Goal: Book appointment/travel/reservation

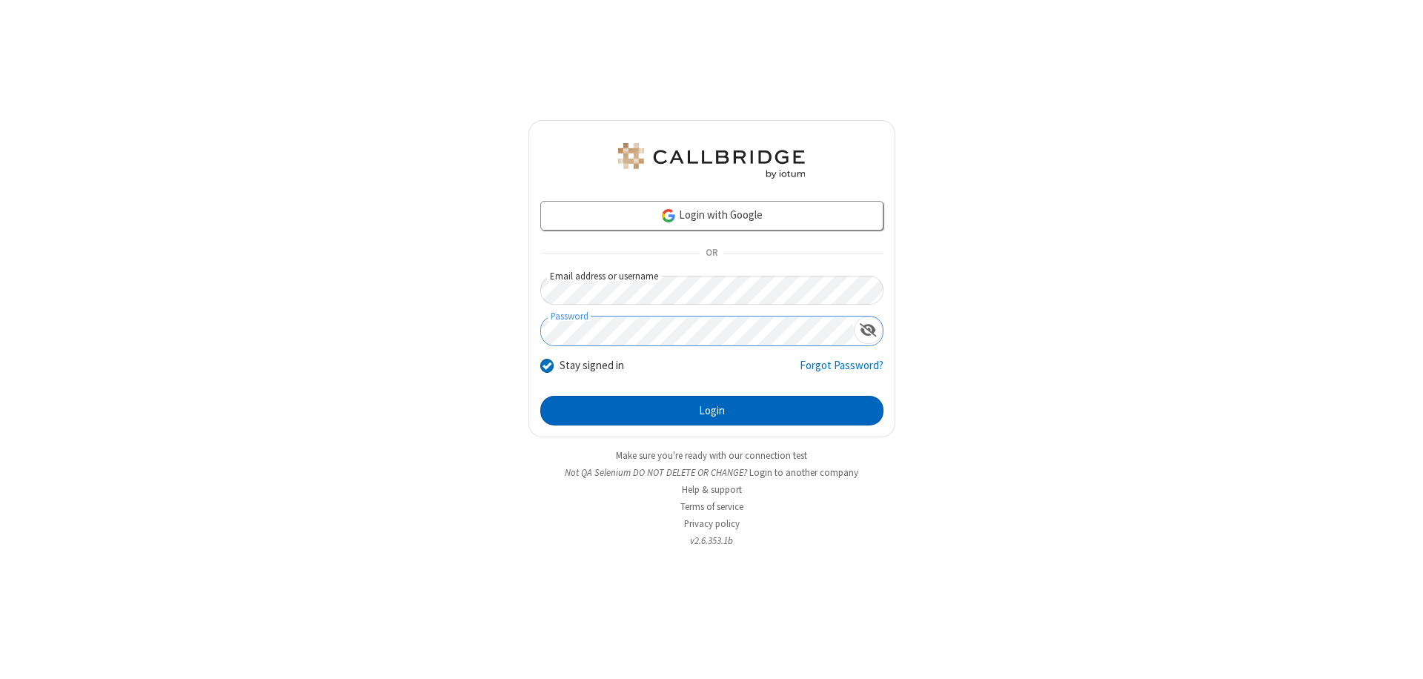
click at [711, 411] on button "Login" at bounding box center [711, 411] width 343 height 30
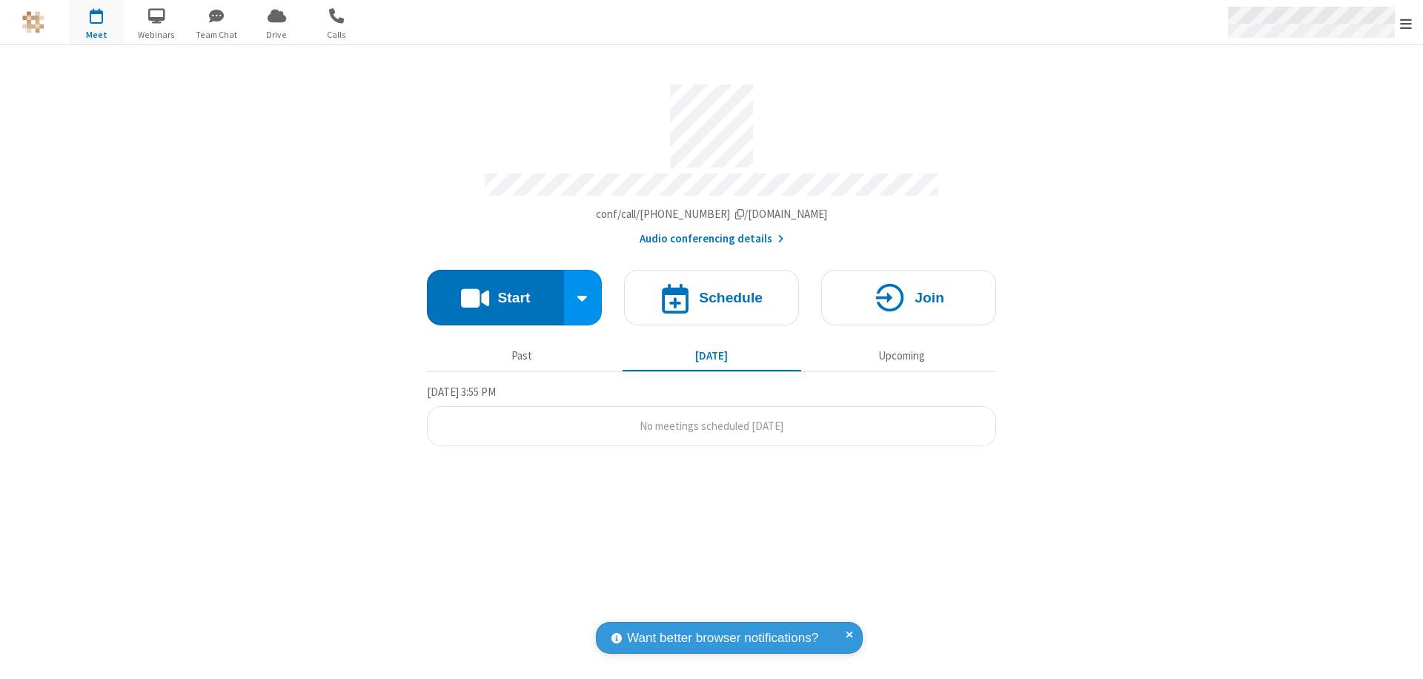
click at [1406, 23] on span "Open menu" at bounding box center [1406, 23] width 12 height 15
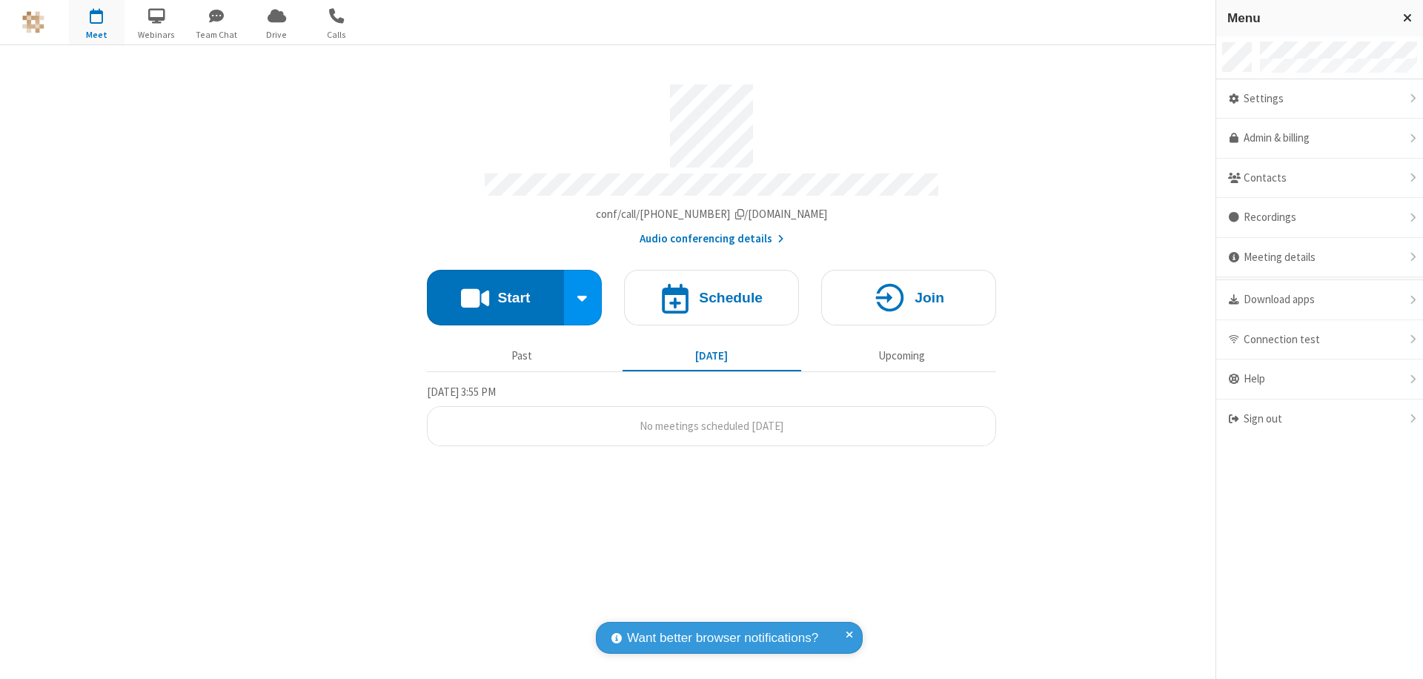
click at [96, 22] on span "button" at bounding box center [97, 15] width 56 height 25
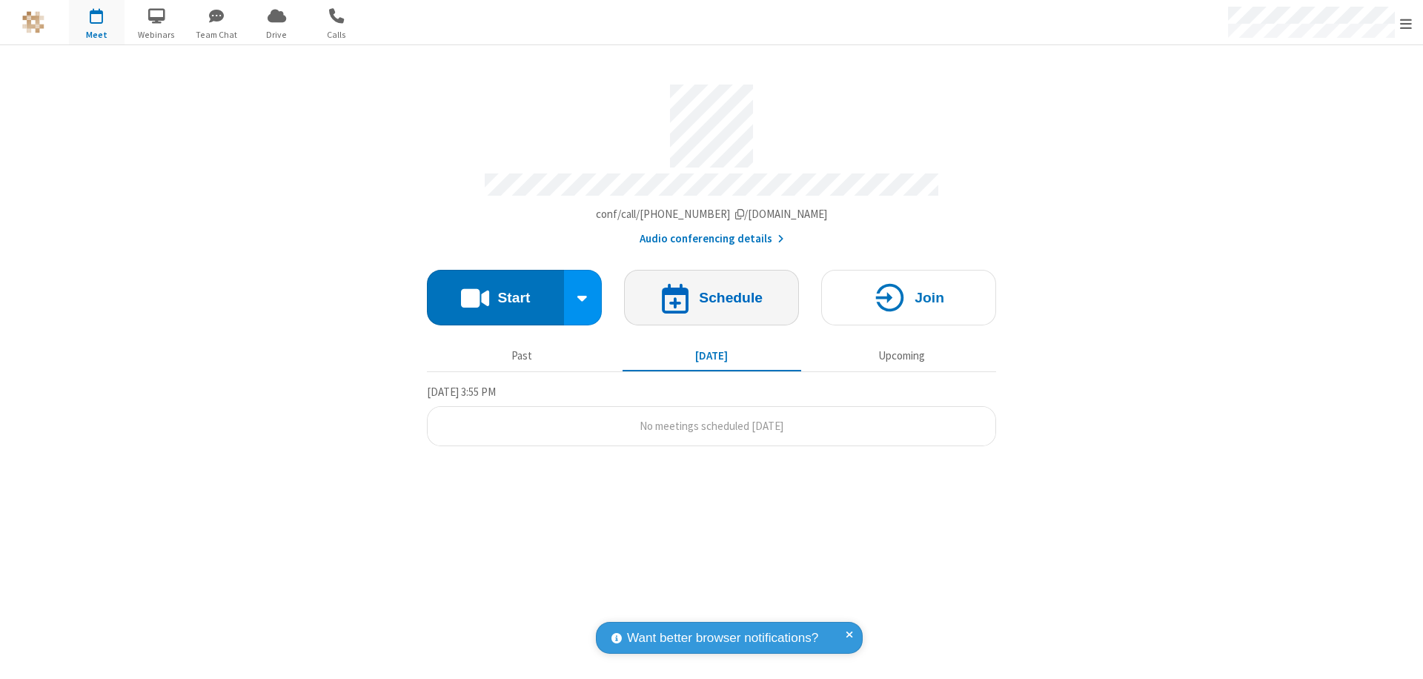
click at [711, 290] on h4 "Schedule" at bounding box center [731, 297] width 64 height 14
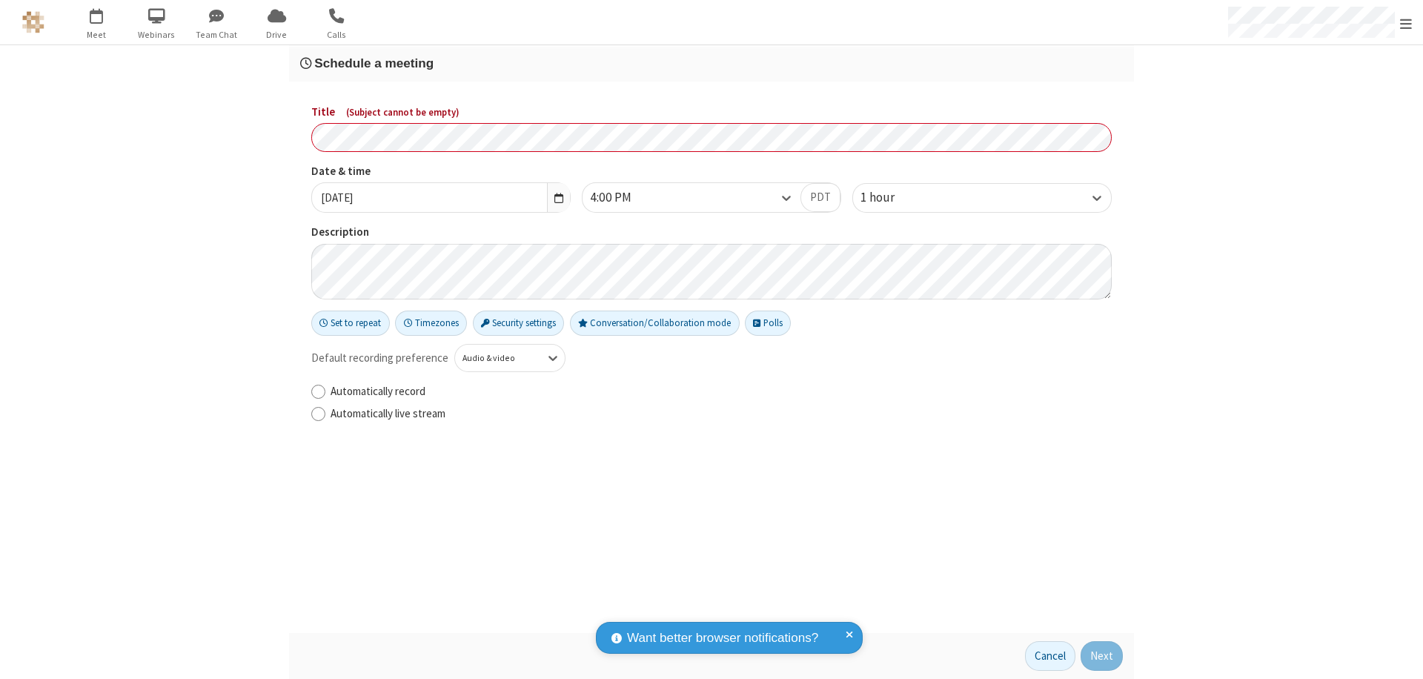
click at [711, 63] on h3 "Schedule a meeting" at bounding box center [711, 63] width 823 height 14
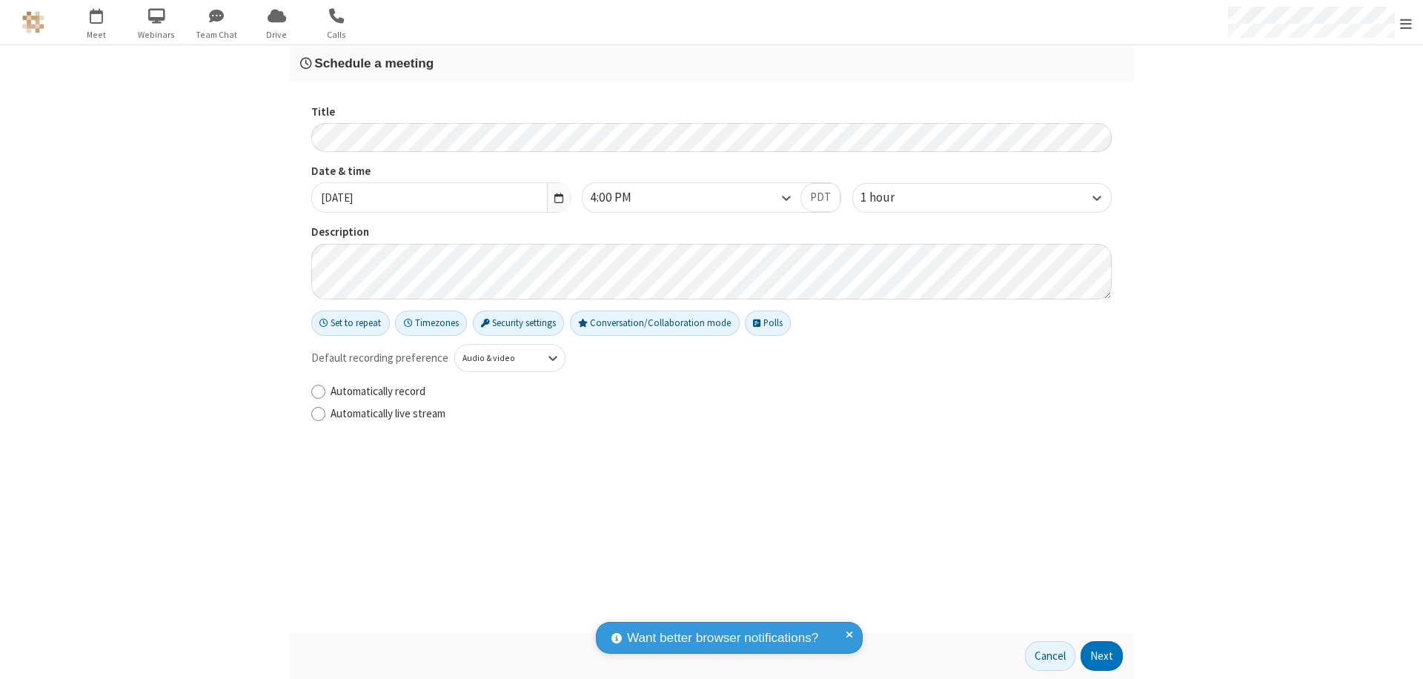
click at [1102, 656] on button "Next" at bounding box center [1101, 656] width 42 height 30
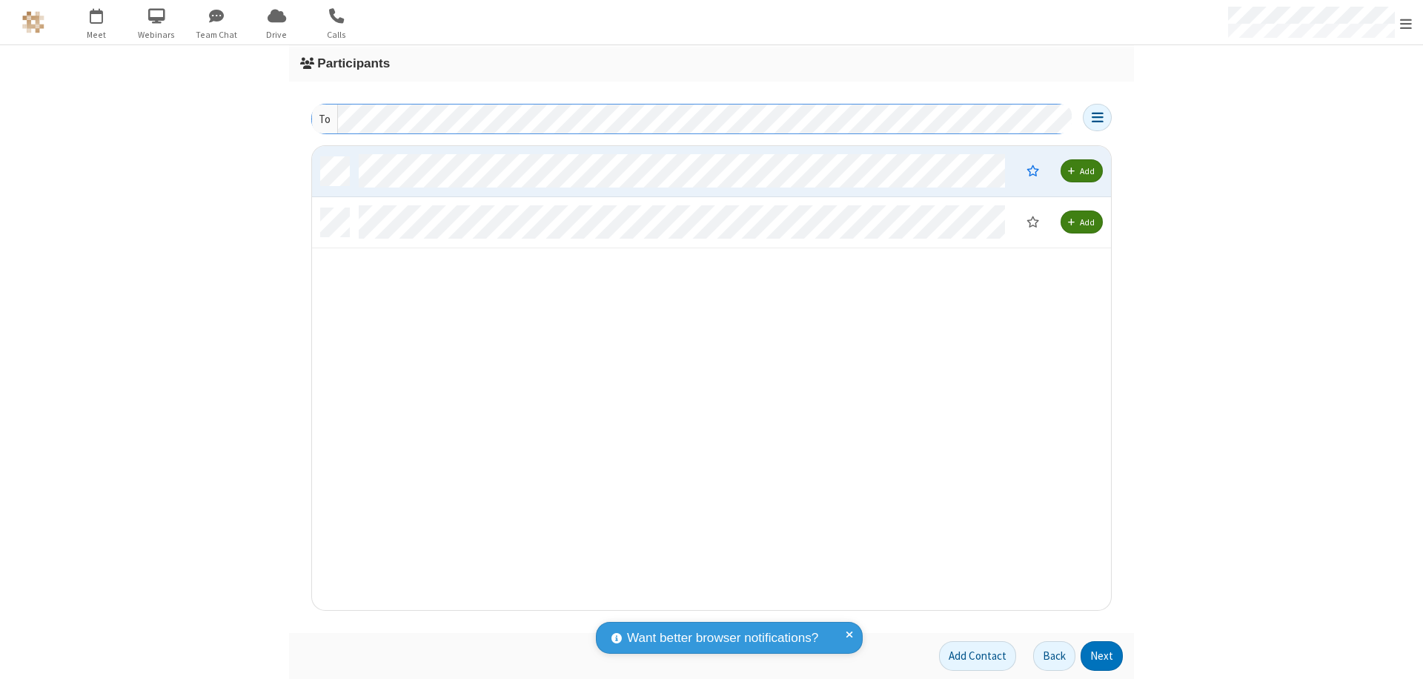
scroll to position [453, 788]
click at [1102, 656] on button "Next" at bounding box center [1101, 656] width 42 height 30
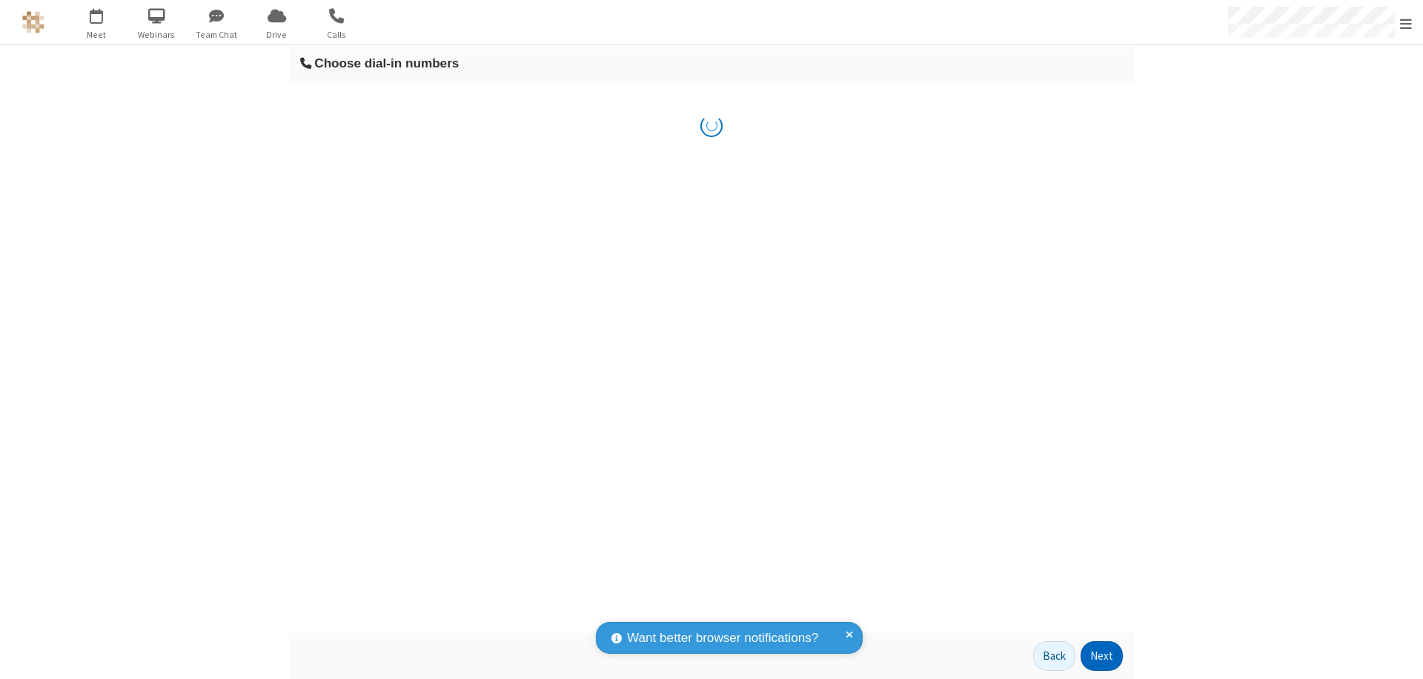
click at [1102, 656] on button "Next" at bounding box center [1101, 656] width 42 height 30
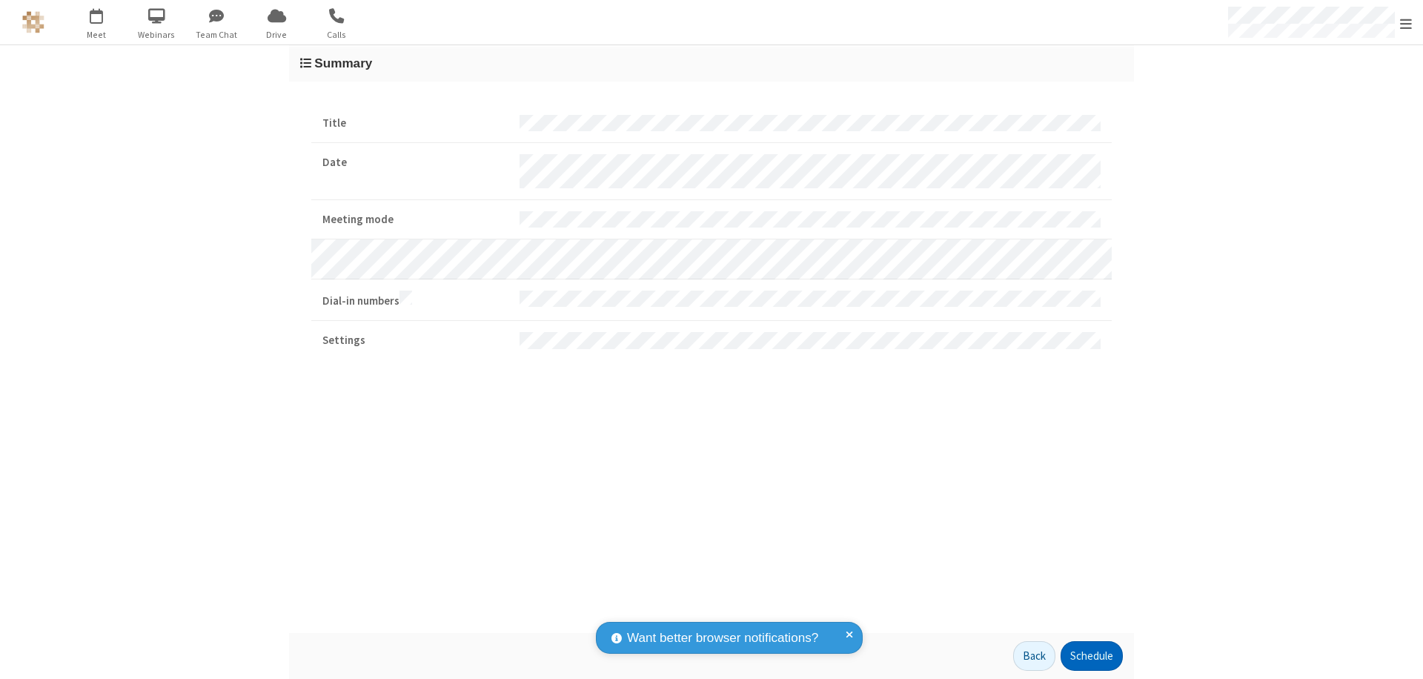
click at [1091, 656] on button "Schedule" at bounding box center [1091, 656] width 62 height 30
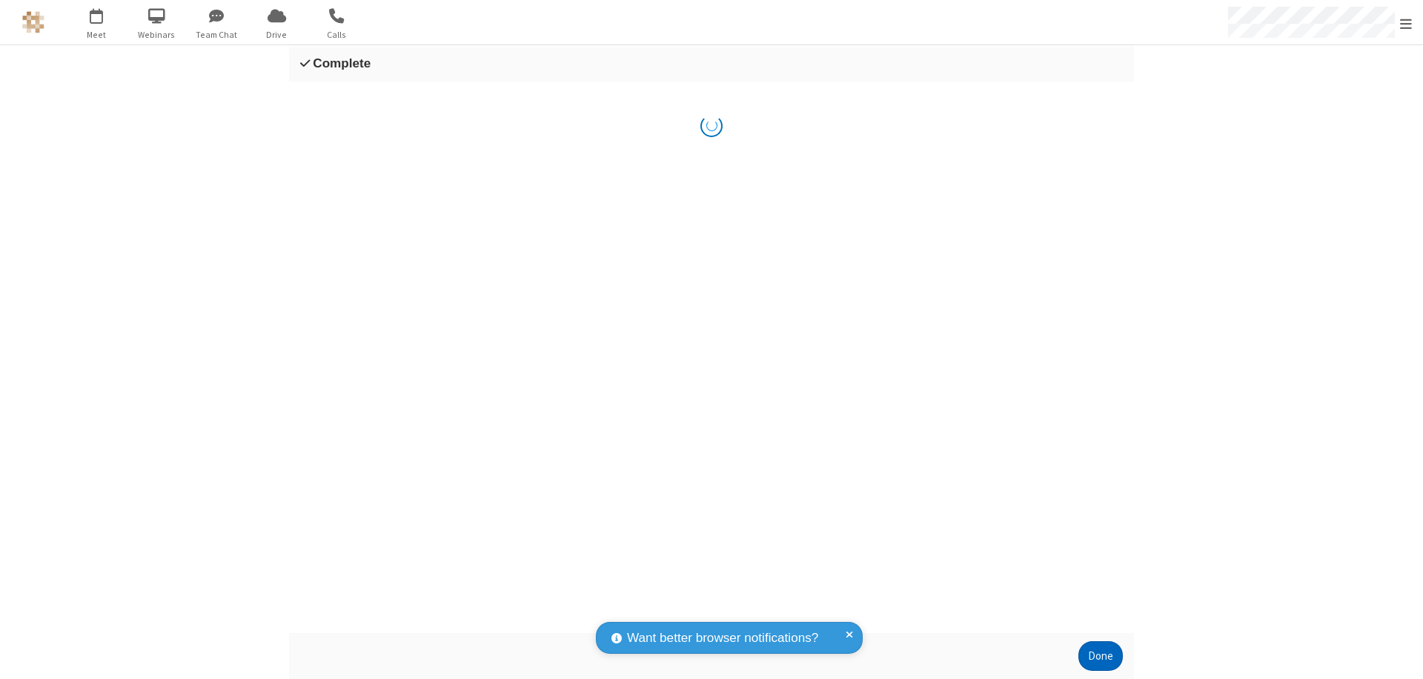
click at [1100, 656] on button "Done" at bounding box center [1100, 656] width 44 height 30
